Goal: Task Accomplishment & Management: Manage account settings

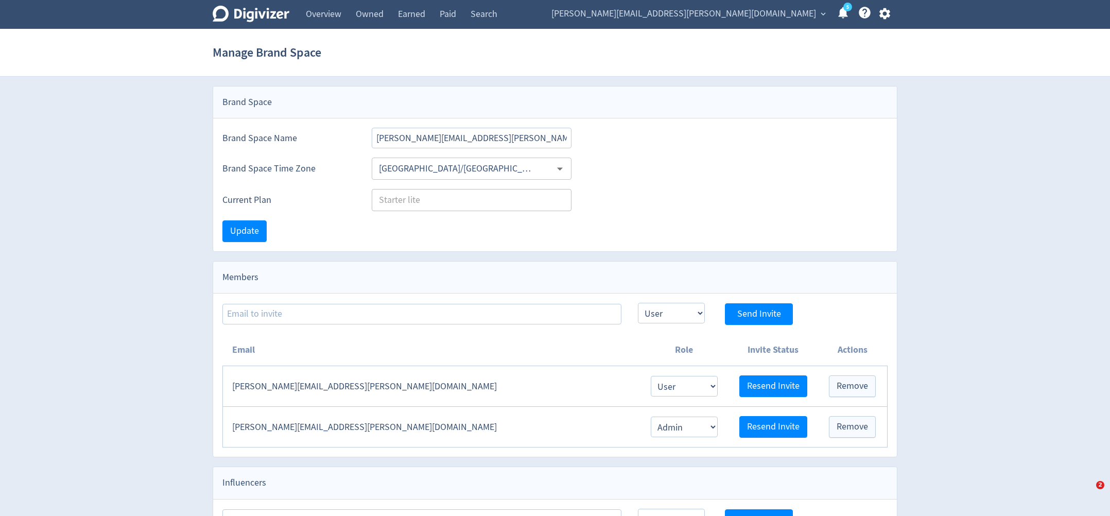
select select "USER"
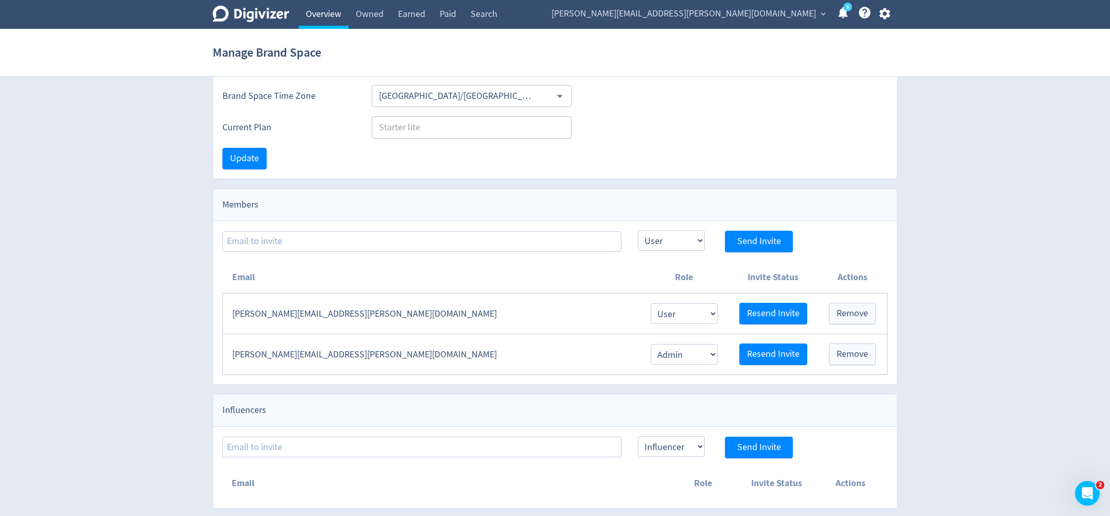
click at [319, 15] on link "Overview" at bounding box center [324, 14] width 50 height 29
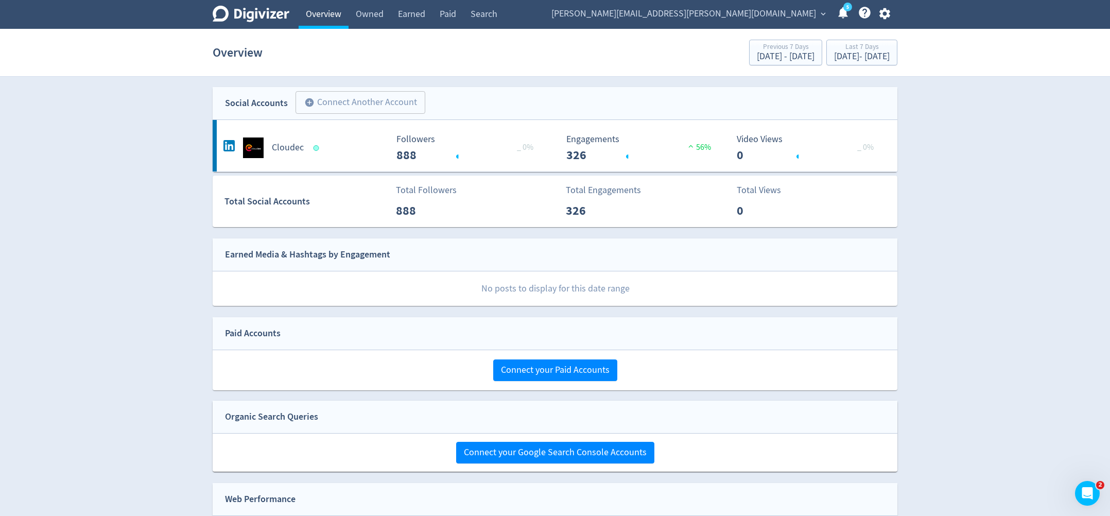
click at [321, 14] on link "Overview" at bounding box center [324, 14] width 50 height 29
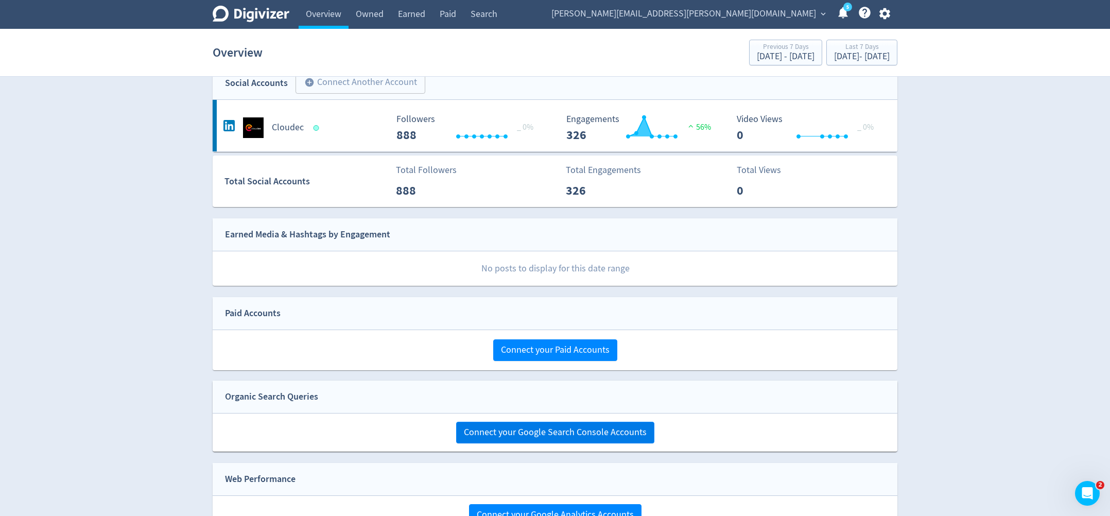
scroll to position [83, 0]
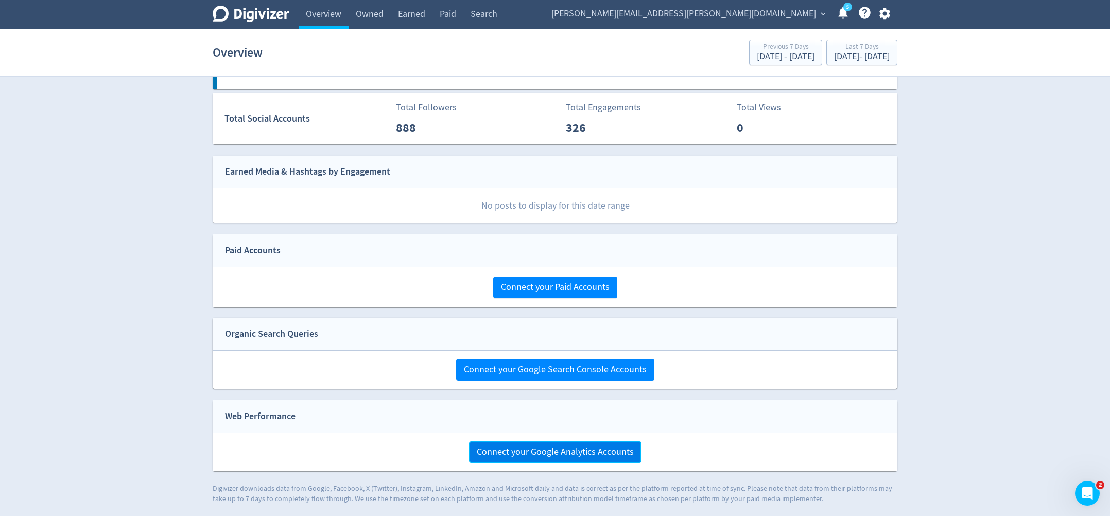
click at [563, 453] on span "Connect your Google Analytics Accounts" at bounding box center [555, 451] width 157 height 9
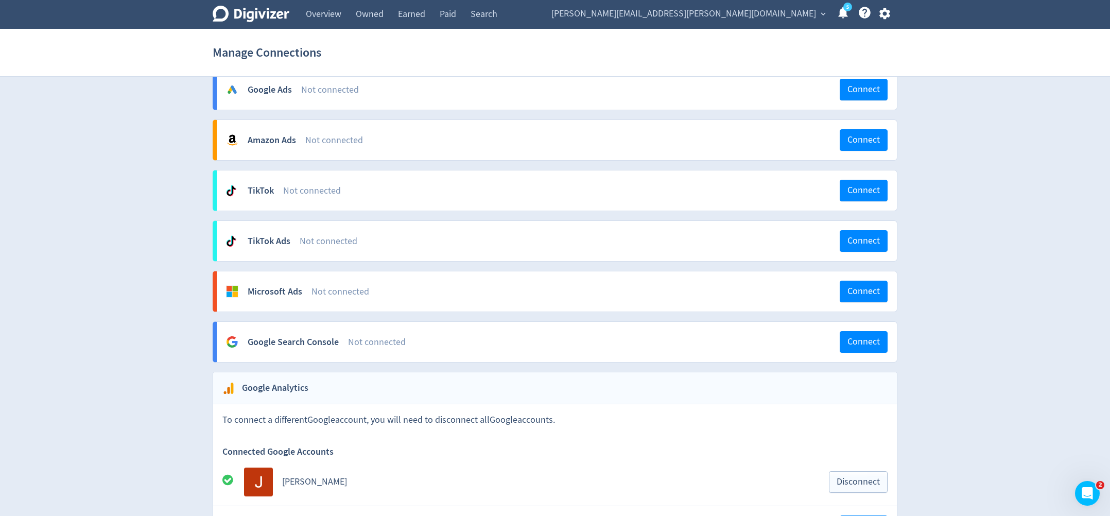
scroll to position [587, 0]
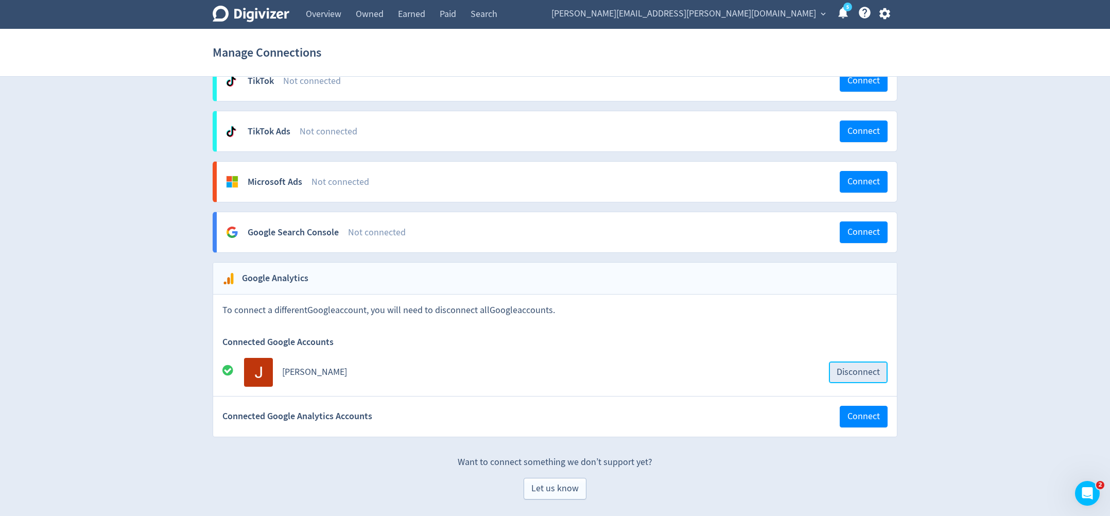
click at [874, 371] on span "Disconnect" at bounding box center [858, 372] width 43 height 9
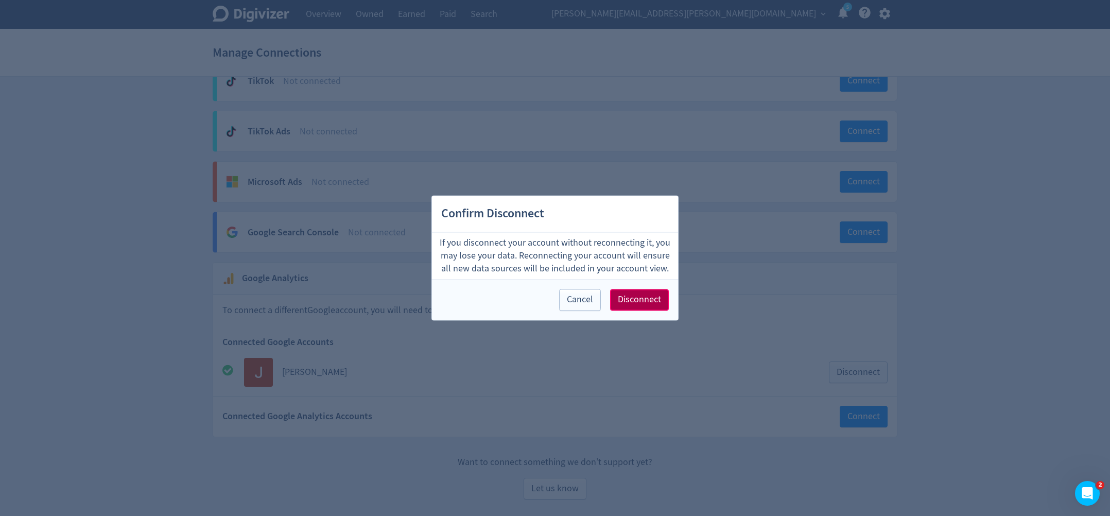
click at [644, 303] on span "Disconnect" at bounding box center [639, 300] width 43 height 9
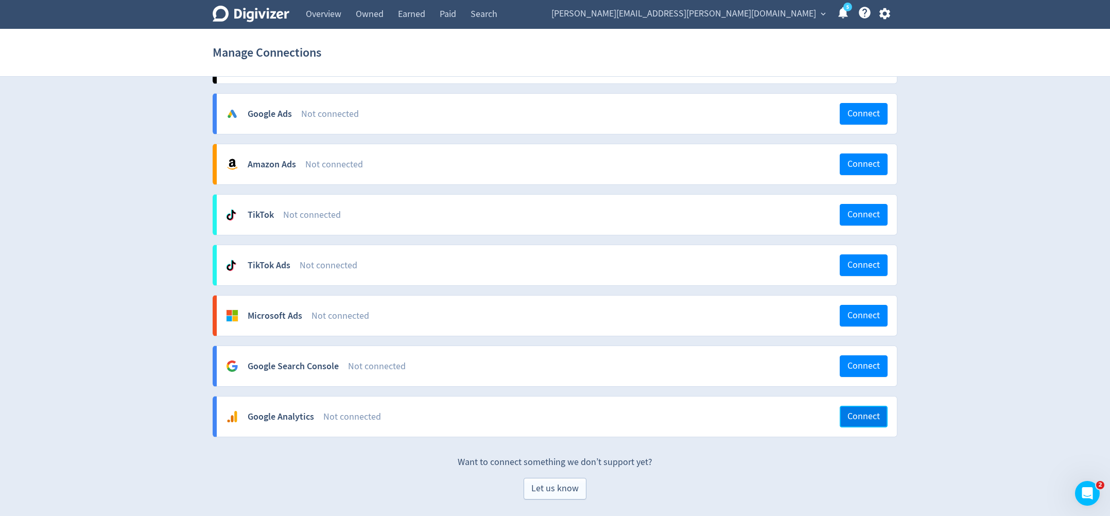
click at [864, 414] on span "Connect" at bounding box center [863, 416] width 32 height 9
